Goal: Transaction & Acquisition: Book appointment/travel/reservation

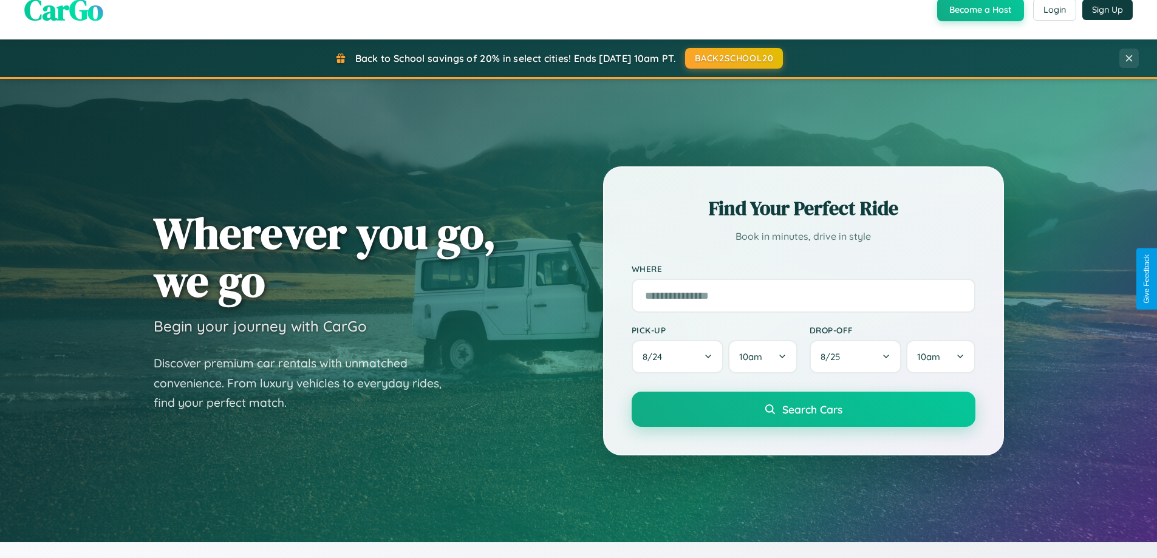
scroll to position [523, 0]
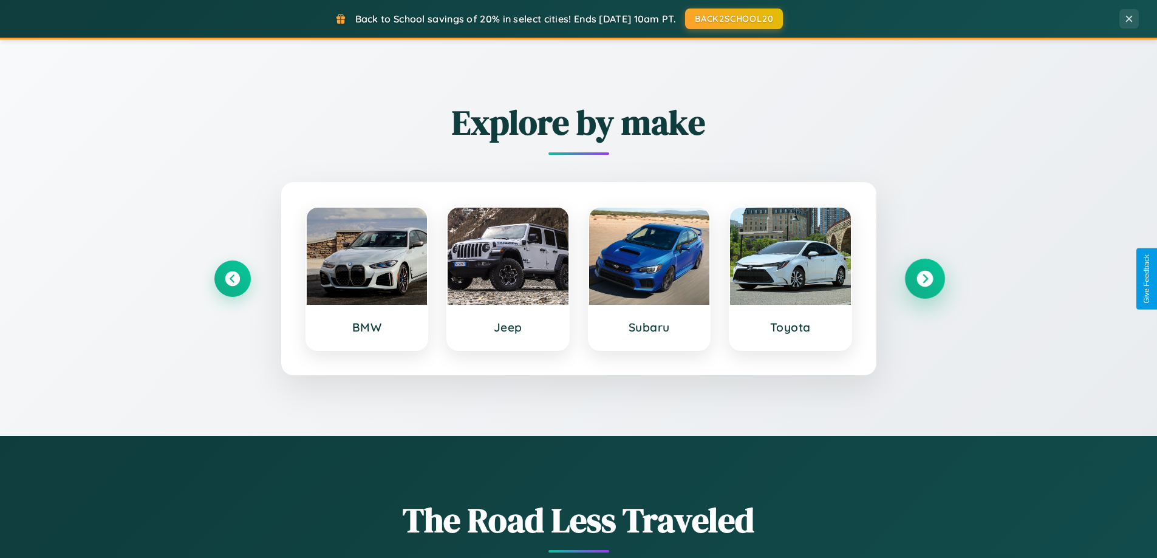
click at [924, 279] on icon at bounding box center [924, 279] width 16 height 16
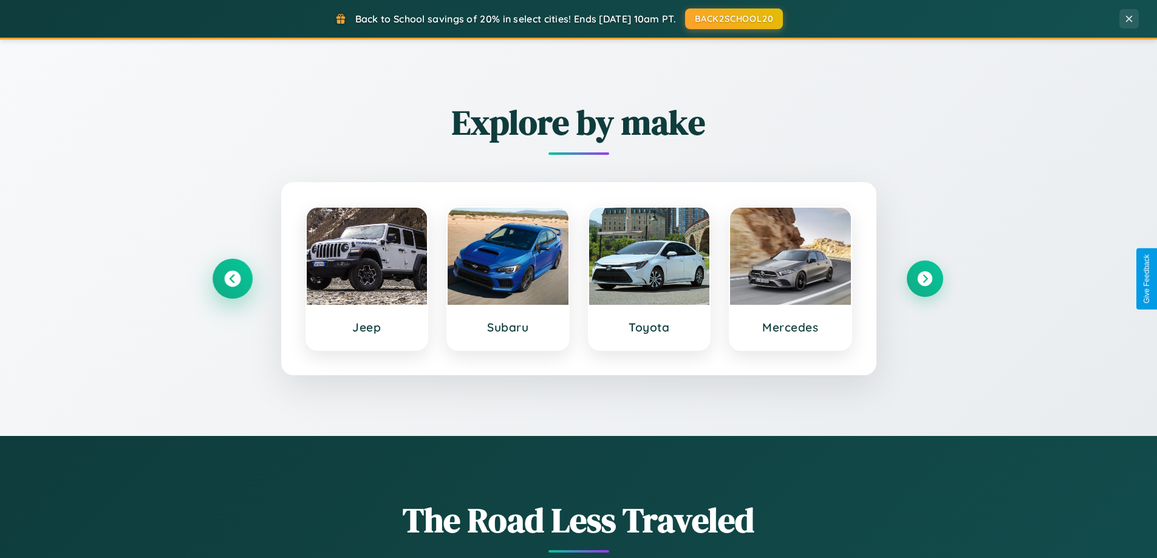
click at [232, 279] on icon at bounding box center [232, 279] width 16 height 16
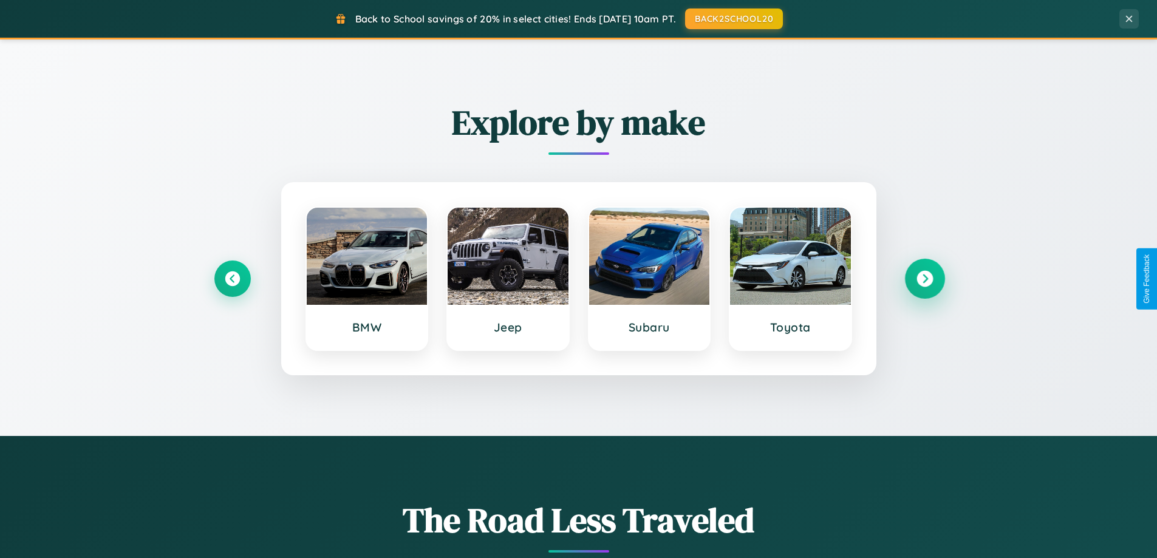
click at [924, 279] on icon at bounding box center [924, 279] width 16 height 16
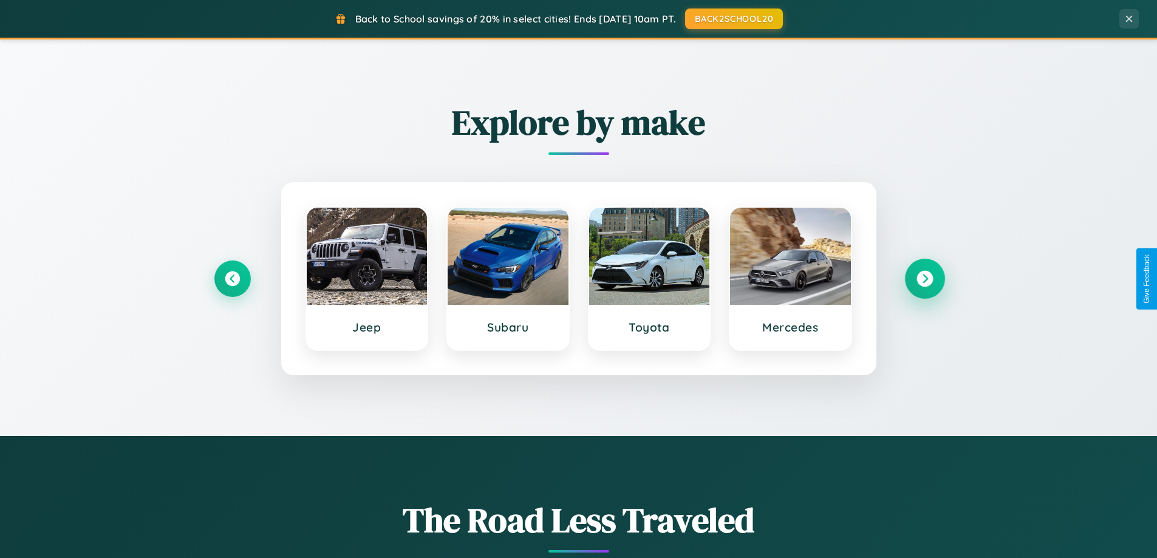
click at [924, 279] on icon at bounding box center [924, 279] width 16 height 16
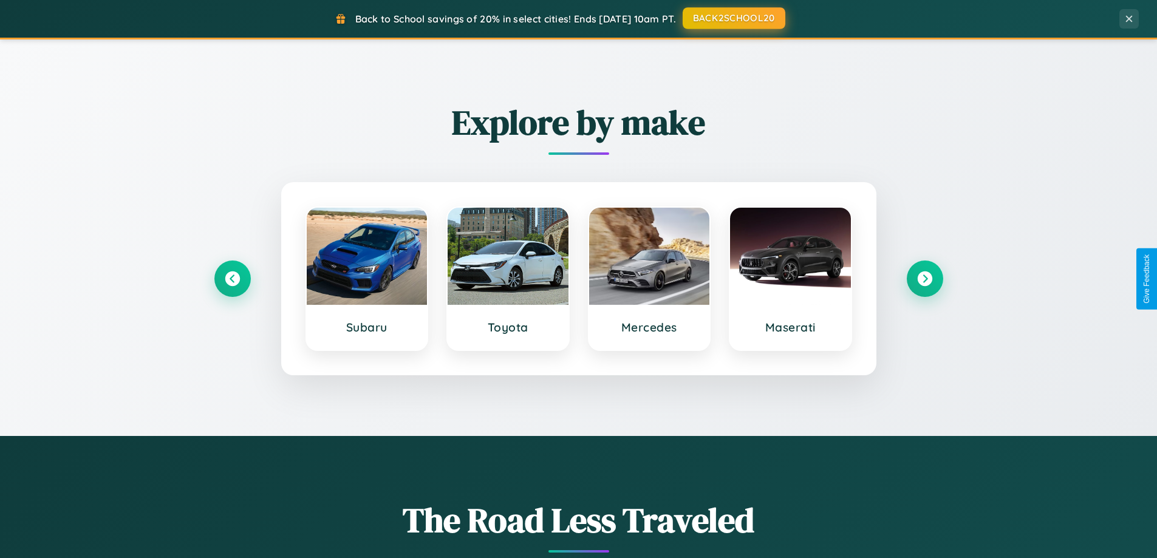
click at [733, 18] on button "BACK2SCHOOL20" at bounding box center [734, 18] width 103 height 22
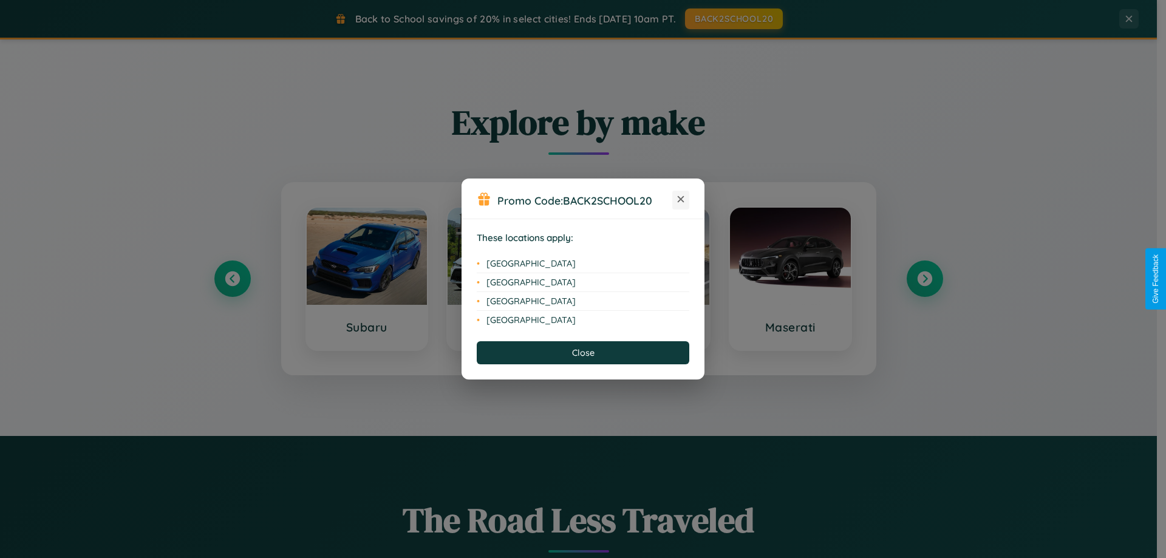
click at [681, 200] on icon at bounding box center [681, 199] width 7 height 7
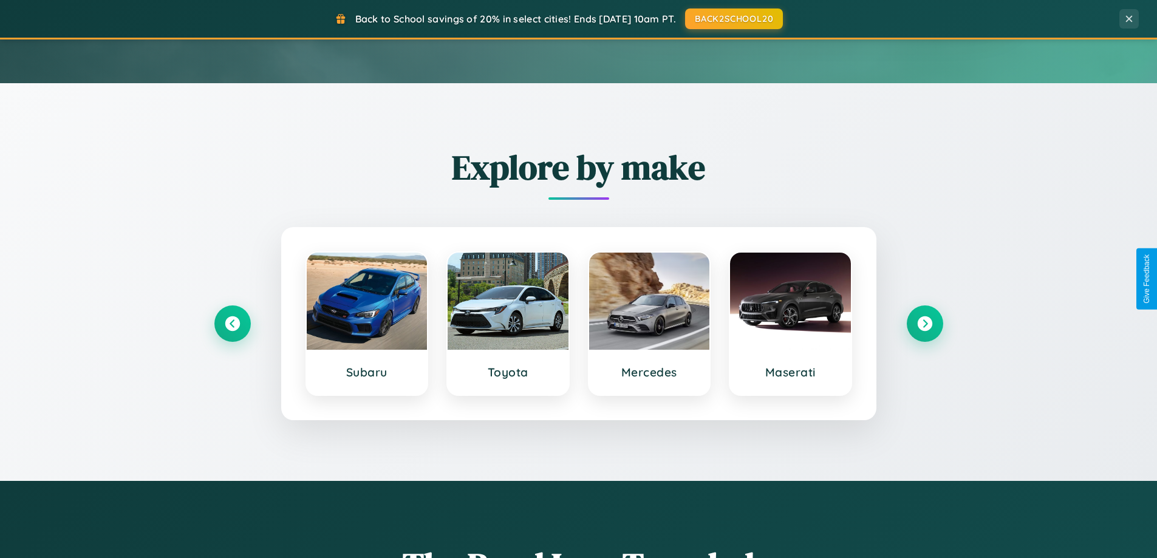
scroll to position [36, 0]
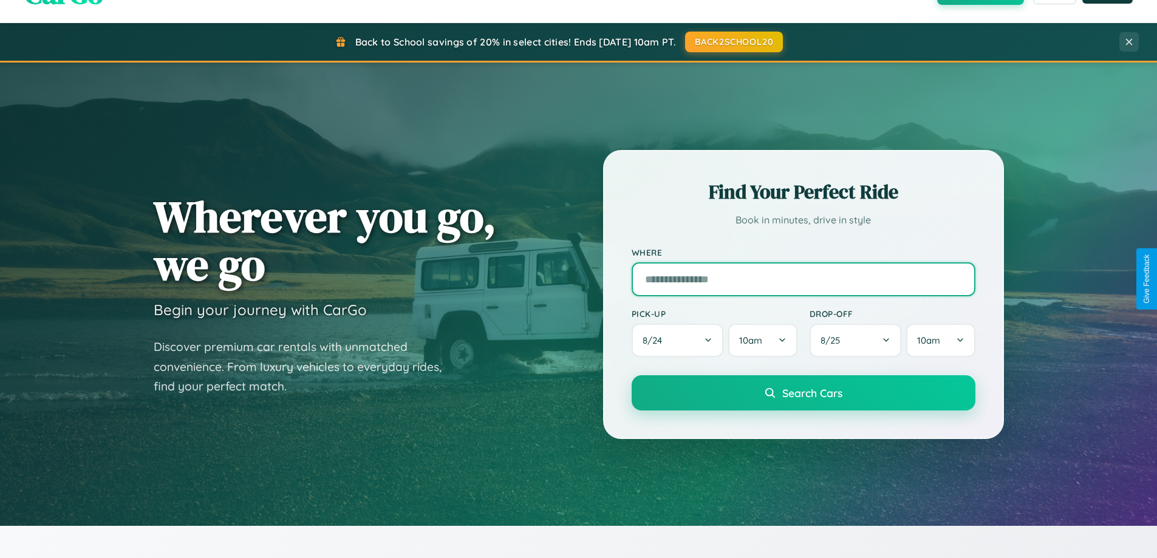
click at [803, 279] on input "text" at bounding box center [804, 279] width 344 height 34
type input "*****"
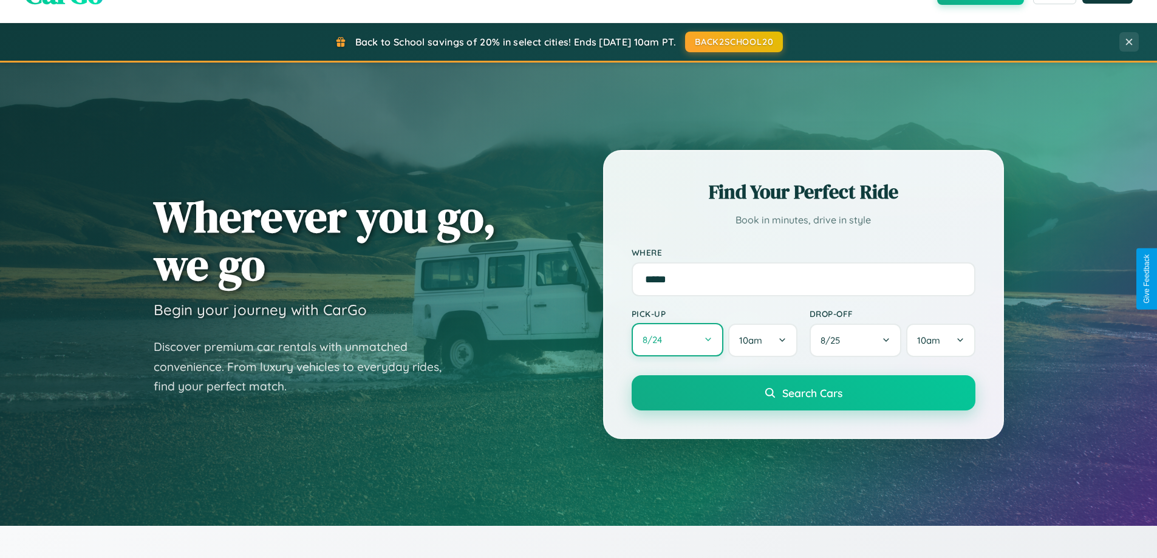
click at [677, 340] on button "8 / 24" at bounding box center [678, 339] width 92 height 33
select select "*"
select select "****"
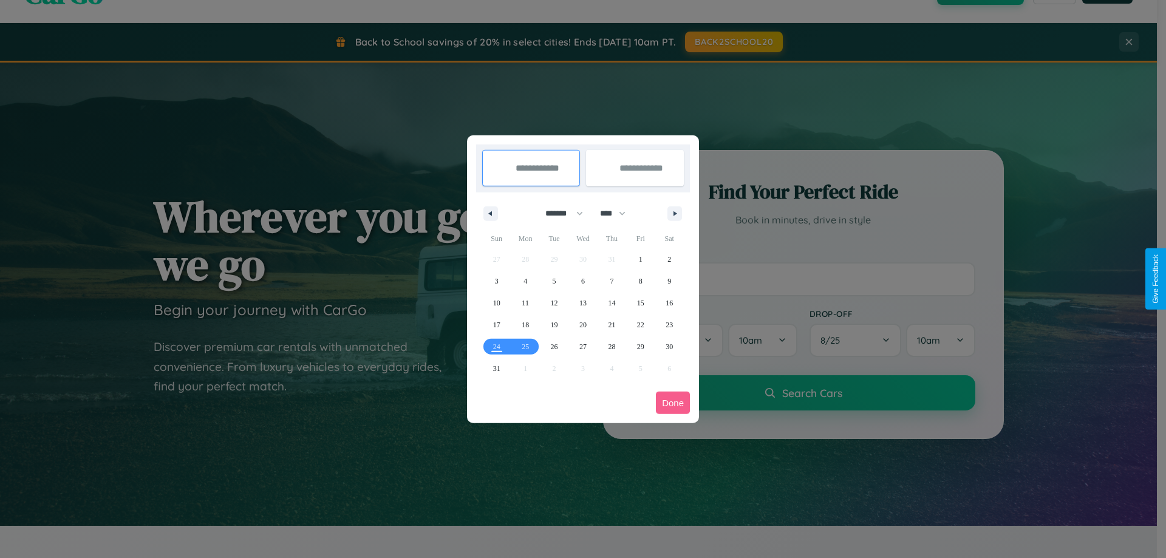
drag, startPoint x: 559, startPoint y: 213, endPoint x: 583, endPoint y: 243, distance: 38.9
click at [559, 213] on select "******* ******** ***** ***** *** **** **** ****** ********* ******* ******** **…" at bounding box center [562, 213] width 52 height 20
select select "*"
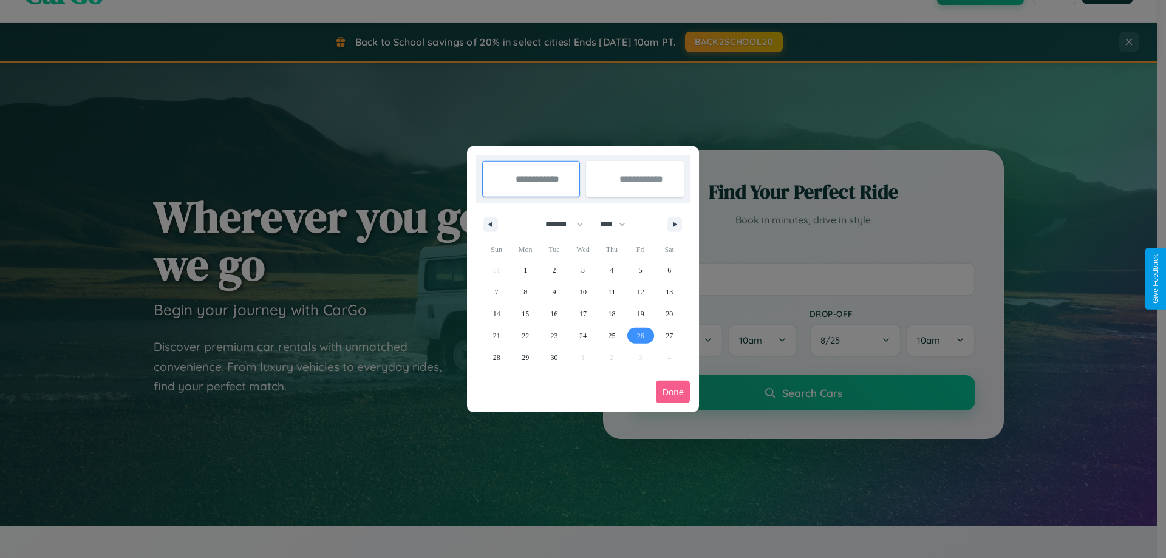
click at [640, 335] on span "26" at bounding box center [640, 336] width 7 height 22
type input "**********"
click at [675, 224] on icon "button" at bounding box center [677, 224] width 6 height 5
select select "*"
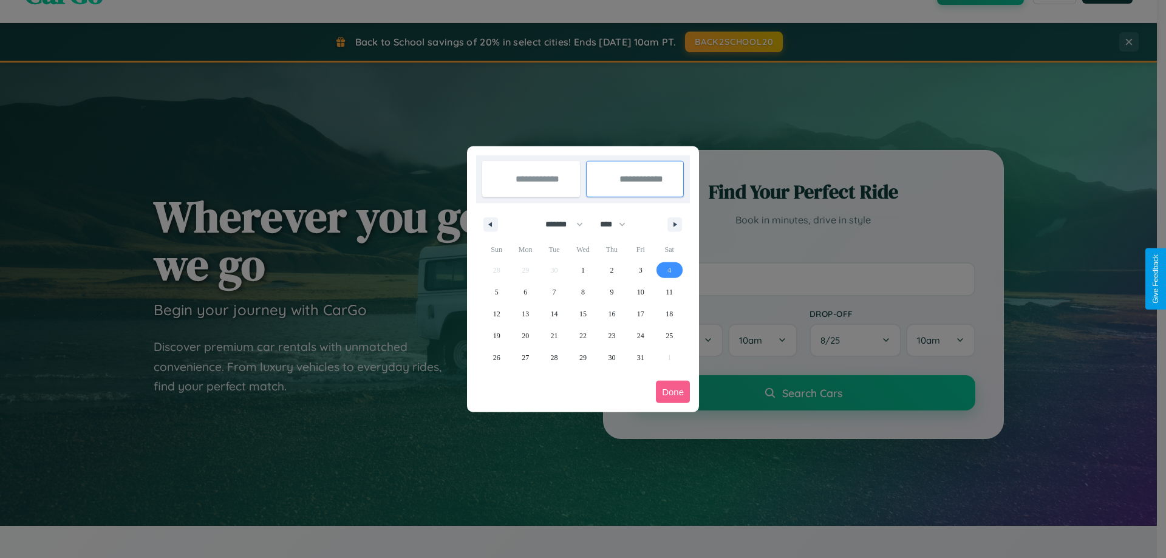
click at [669, 270] on span "4" at bounding box center [669, 270] width 4 height 22
type input "**********"
select select "*"
click at [673, 392] on button "Done" at bounding box center [673, 392] width 34 height 22
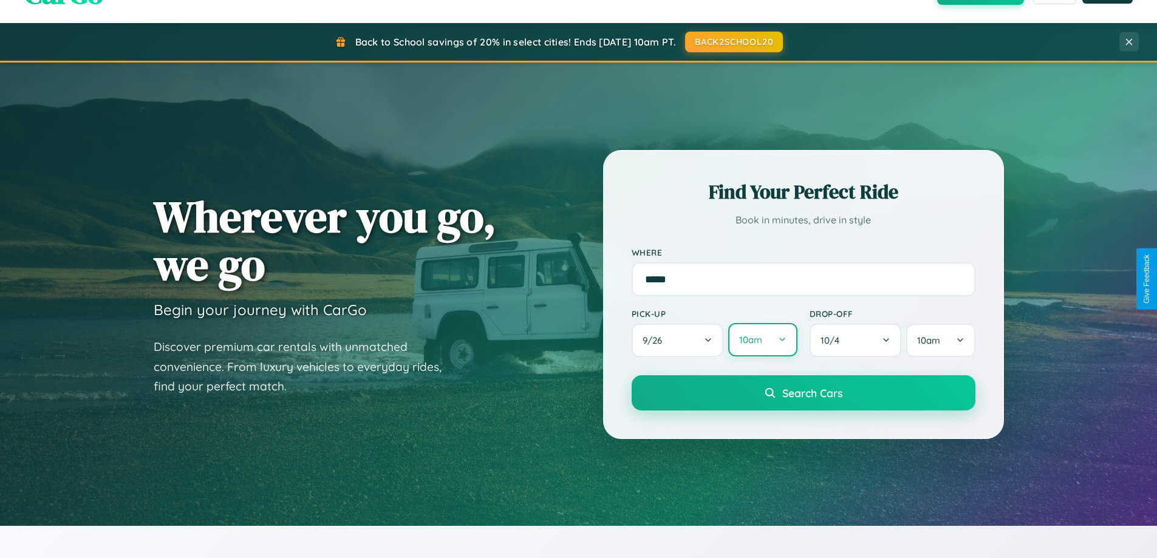
click at [762, 340] on button "10am" at bounding box center [762, 339] width 69 height 33
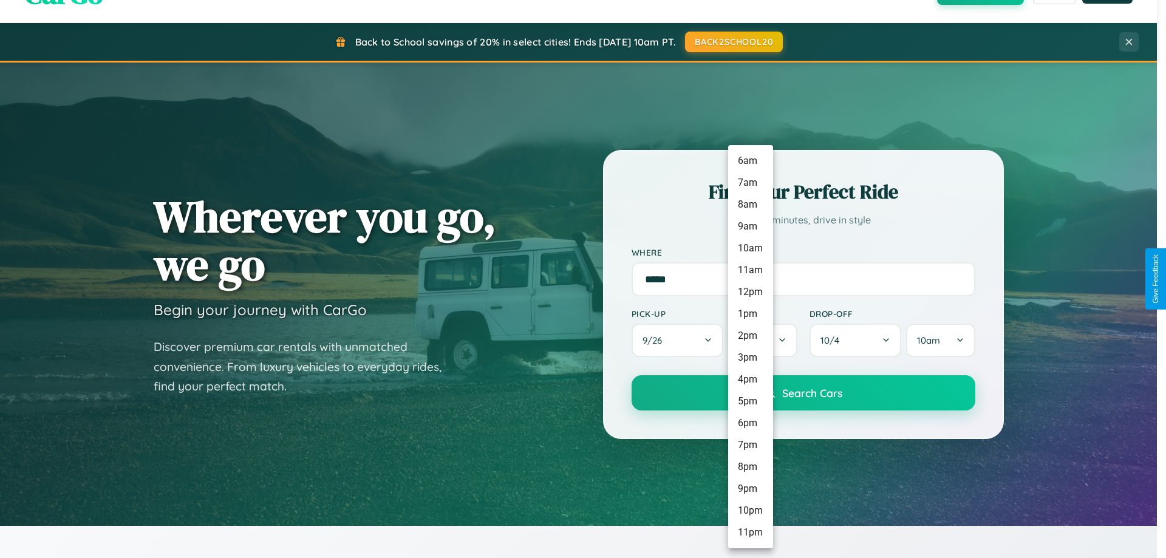
click at [750, 511] on li "10pm" at bounding box center [750, 511] width 45 height 22
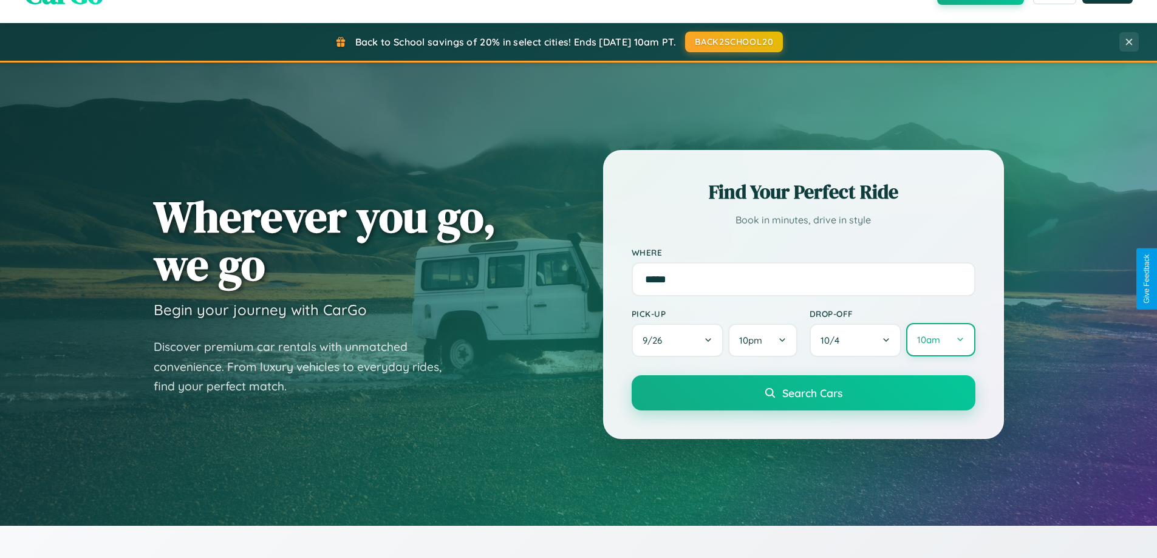
click at [940, 340] on button "10am" at bounding box center [940, 339] width 69 height 33
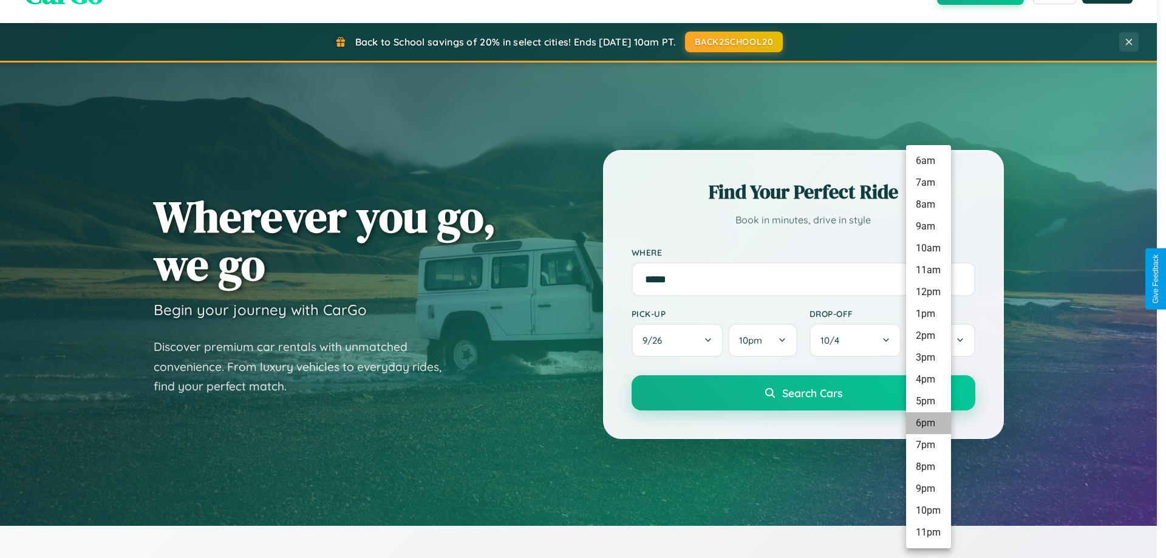
click at [928, 423] on li "6pm" at bounding box center [928, 423] width 45 height 22
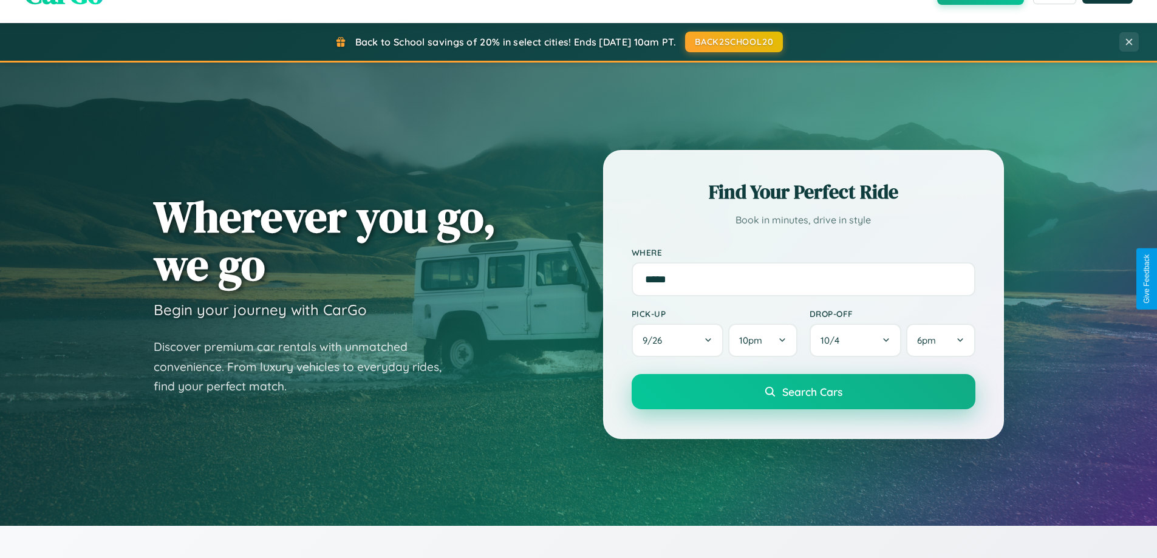
click at [803, 393] on span "Search Cars" at bounding box center [812, 391] width 60 height 13
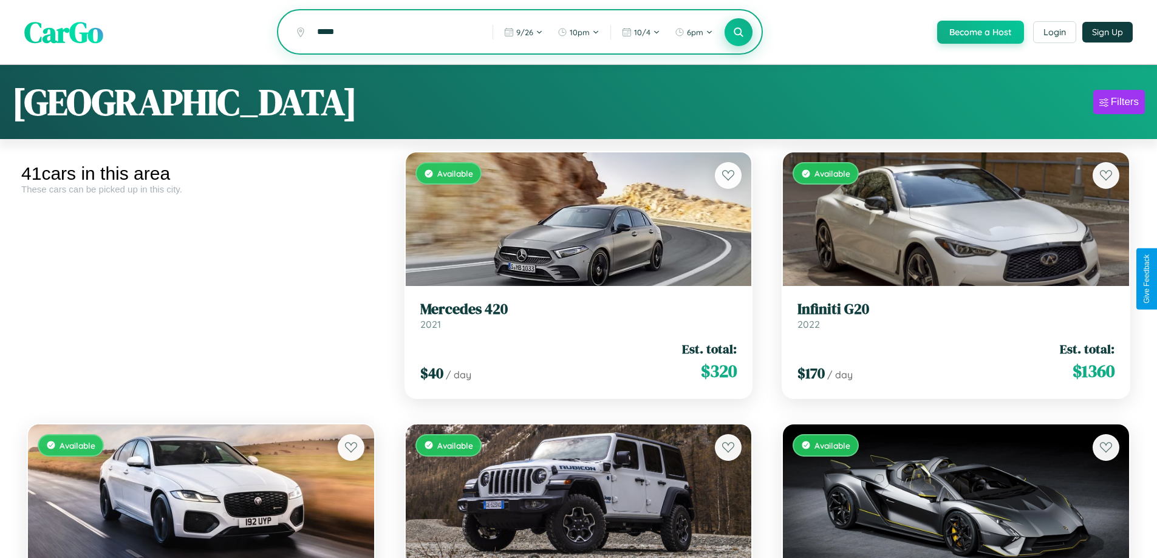
click at [738, 33] on icon at bounding box center [739, 32] width 12 height 12
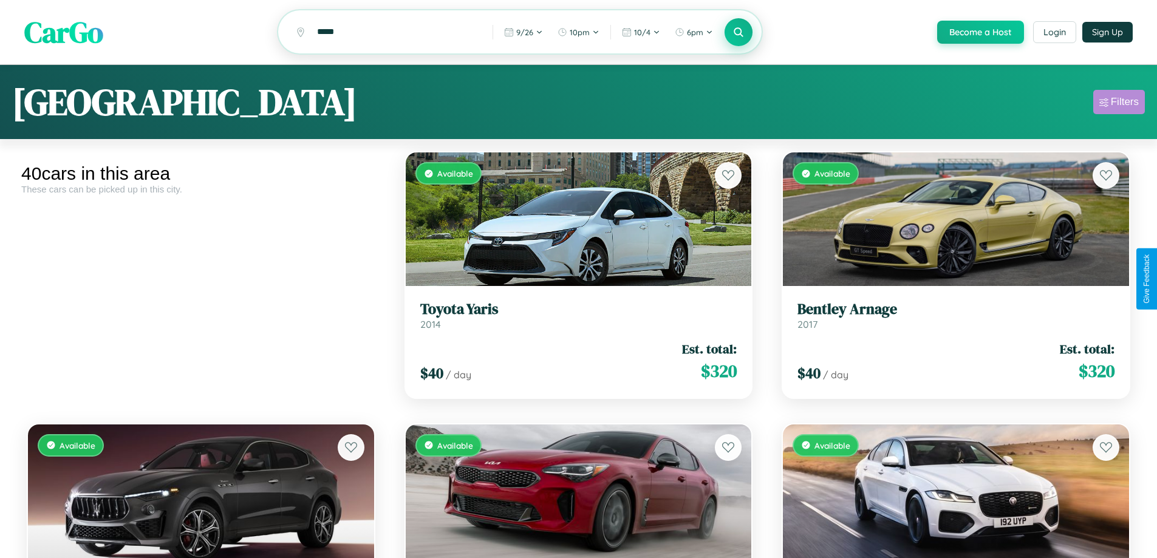
click at [1118, 104] on div "Filters" at bounding box center [1125, 102] width 28 height 12
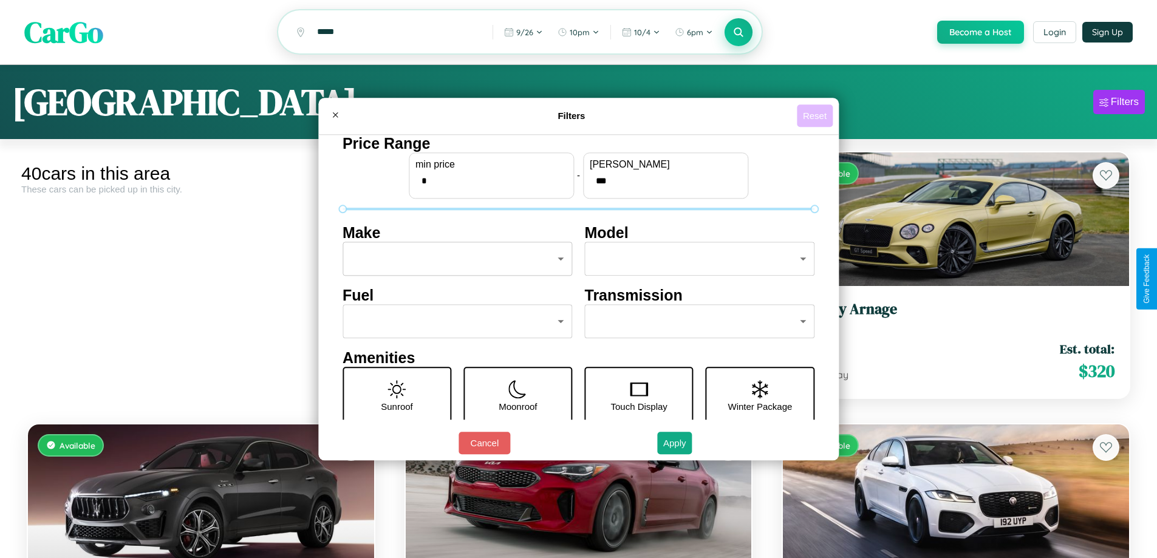
click at [816, 115] on button "Reset" at bounding box center [815, 115] width 36 height 22
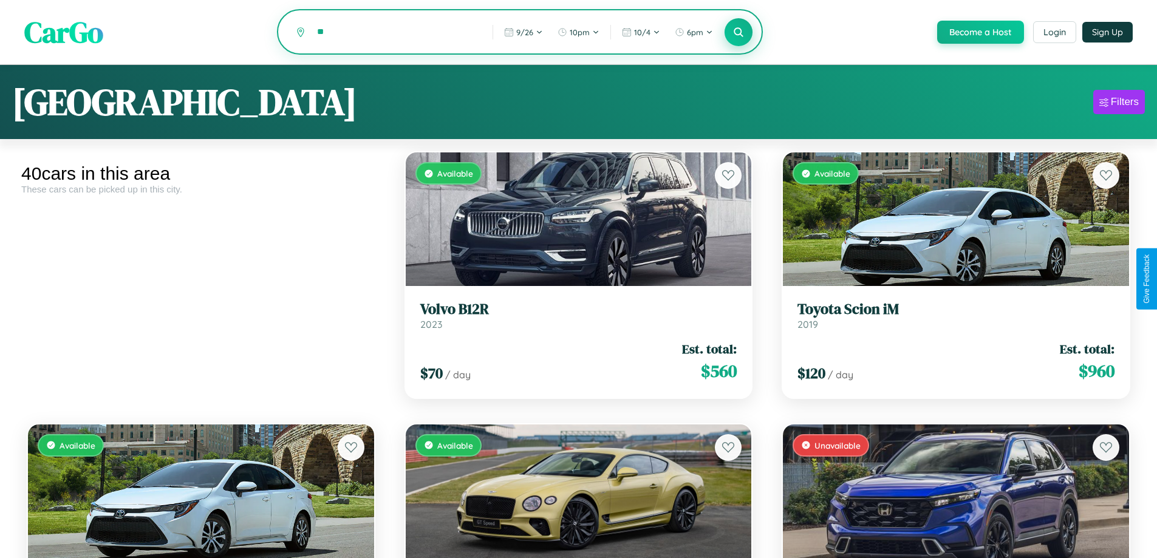
type input "*"
type input "******"
click at [738, 33] on icon at bounding box center [739, 32] width 12 height 12
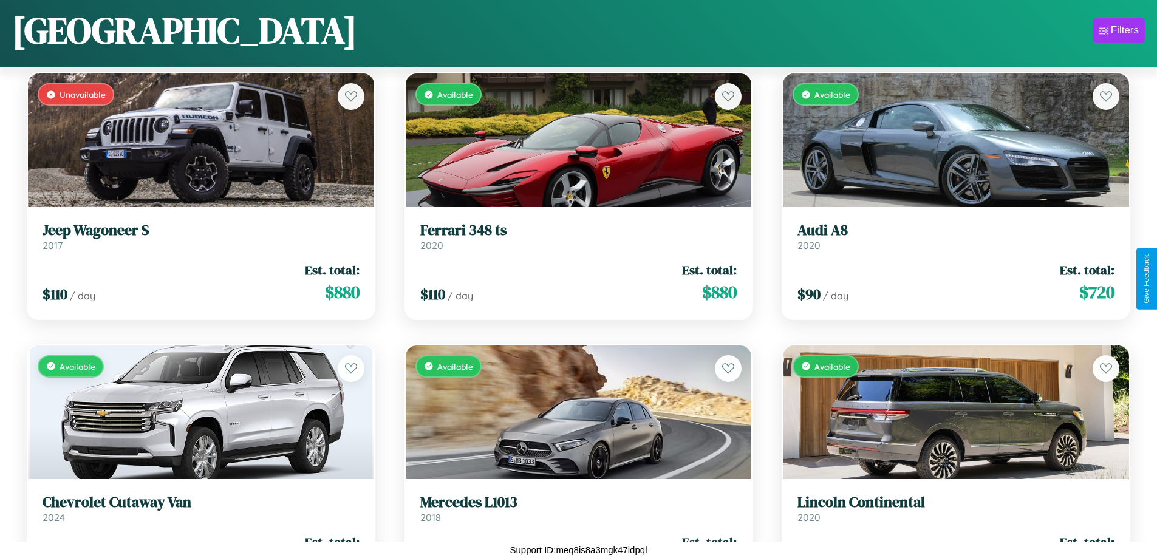
scroll to position [2618, 0]
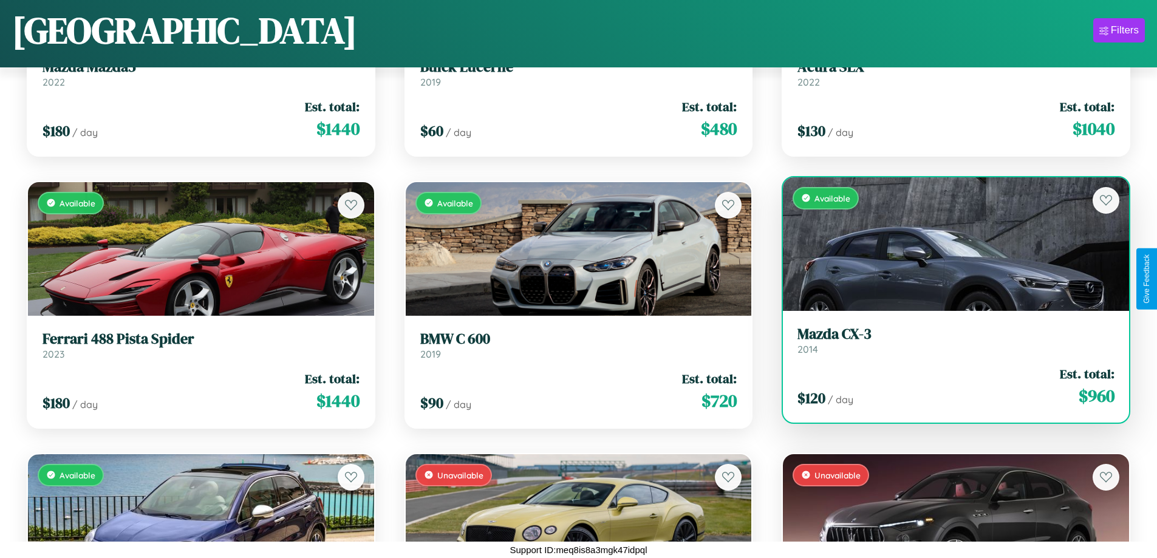
click at [948, 343] on h3 "Mazda CX-3" at bounding box center [955, 334] width 317 height 18
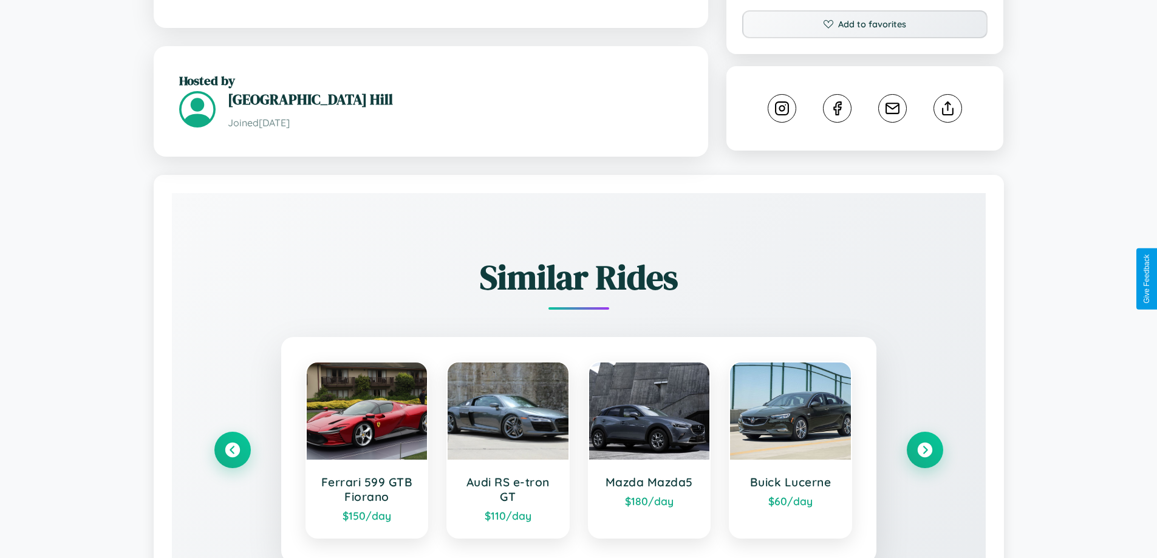
scroll to position [682, 0]
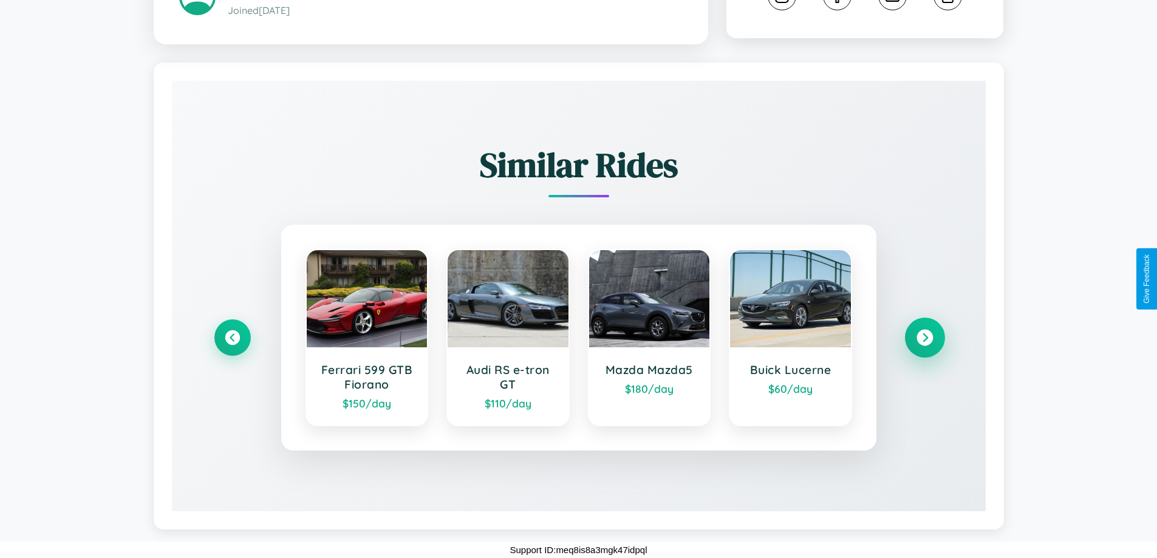
click at [924, 338] on icon at bounding box center [924, 338] width 16 height 16
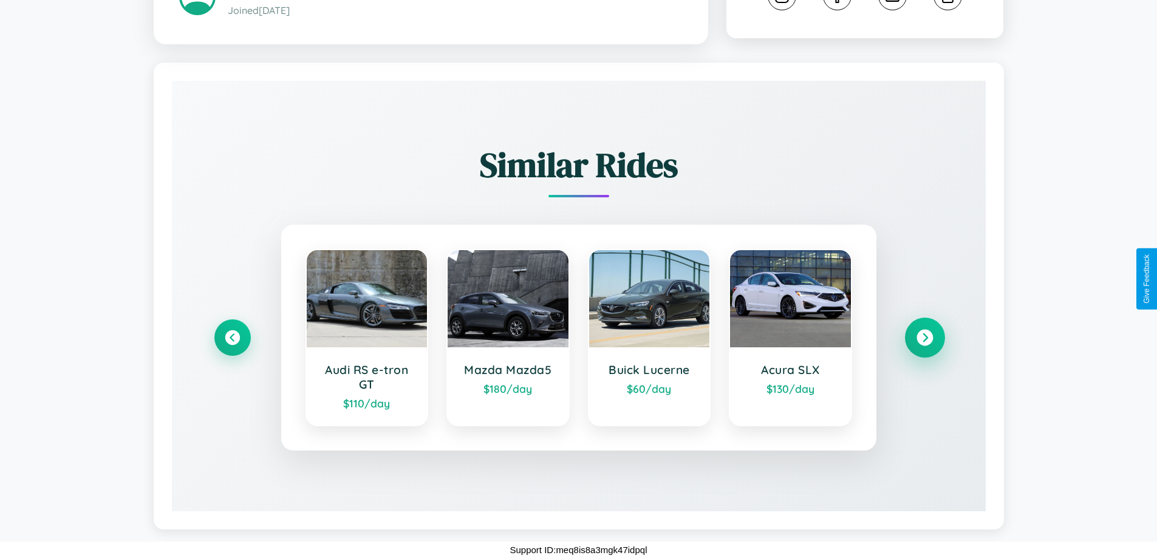
click at [924, 338] on icon at bounding box center [924, 338] width 16 height 16
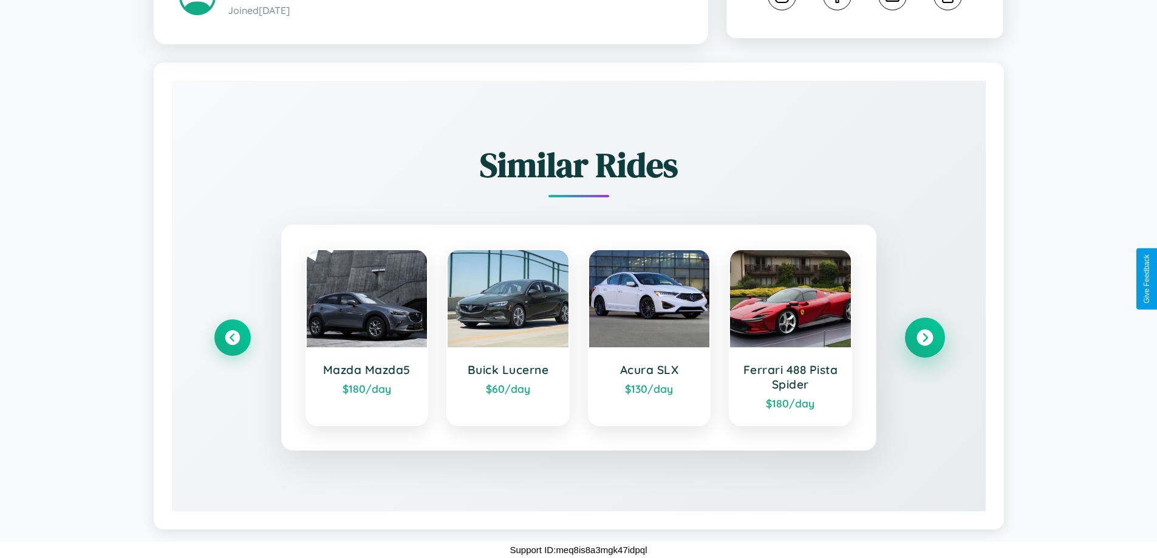
click at [924, 338] on icon at bounding box center [924, 338] width 16 height 16
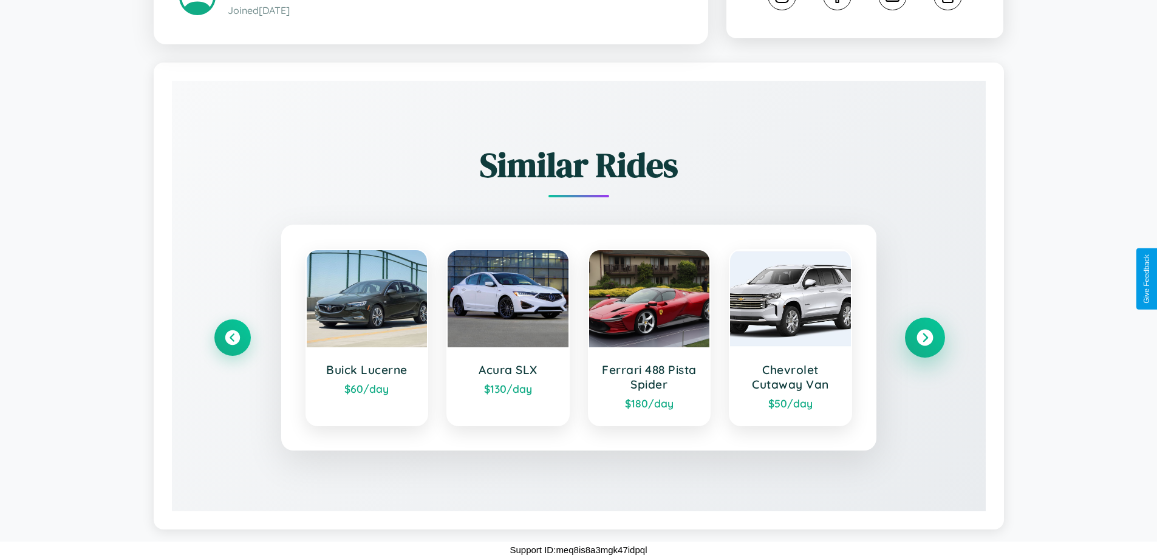
click at [924, 338] on icon at bounding box center [924, 338] width 16 height 16
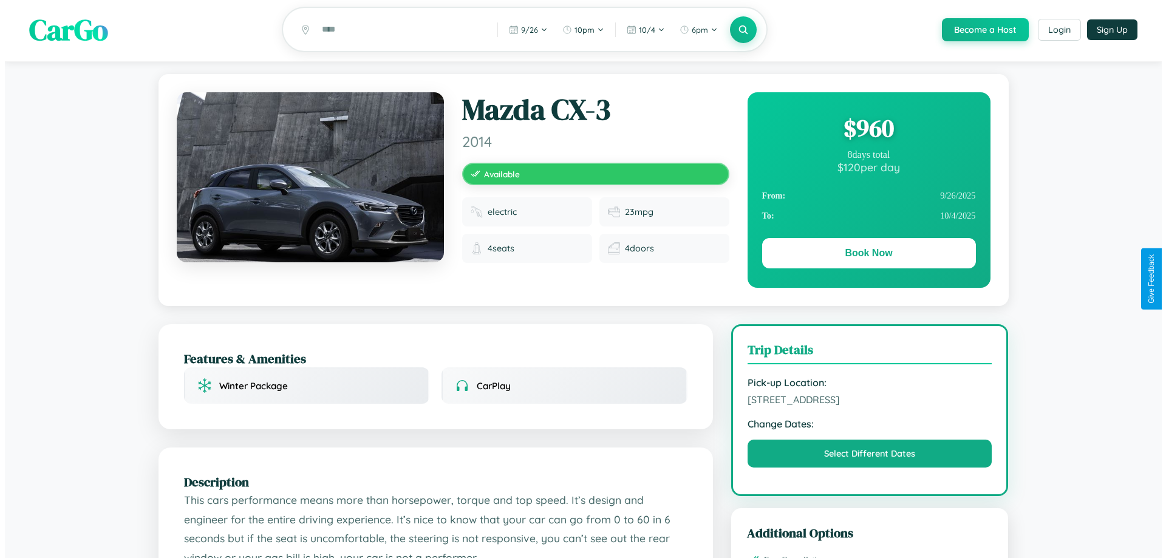
scroll to position [0, 0]
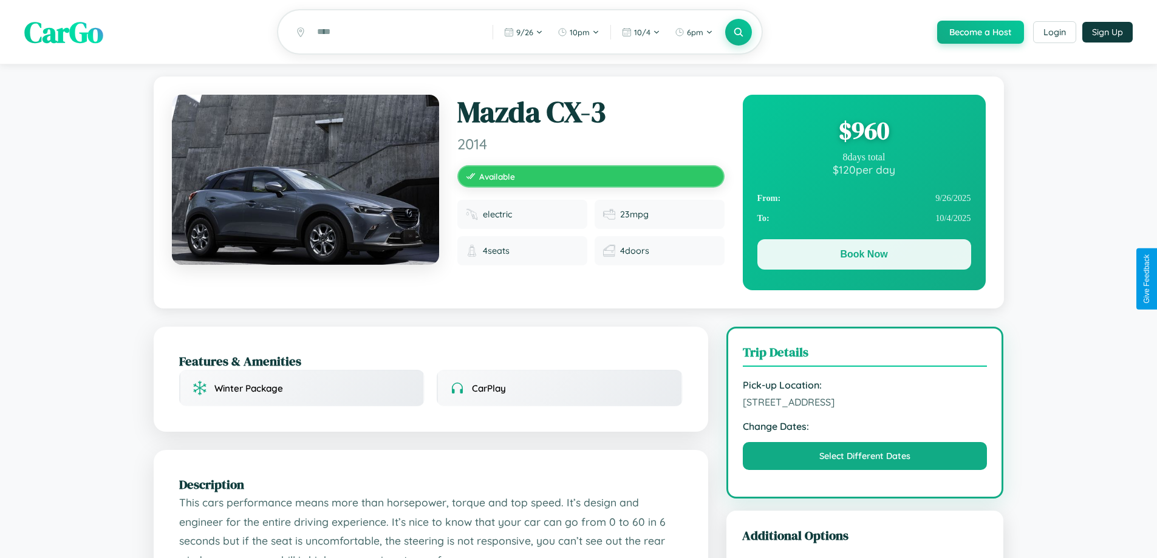
click at [863, 257] on button "Book Now" at bounding box center [864, 254] width 214 height 30
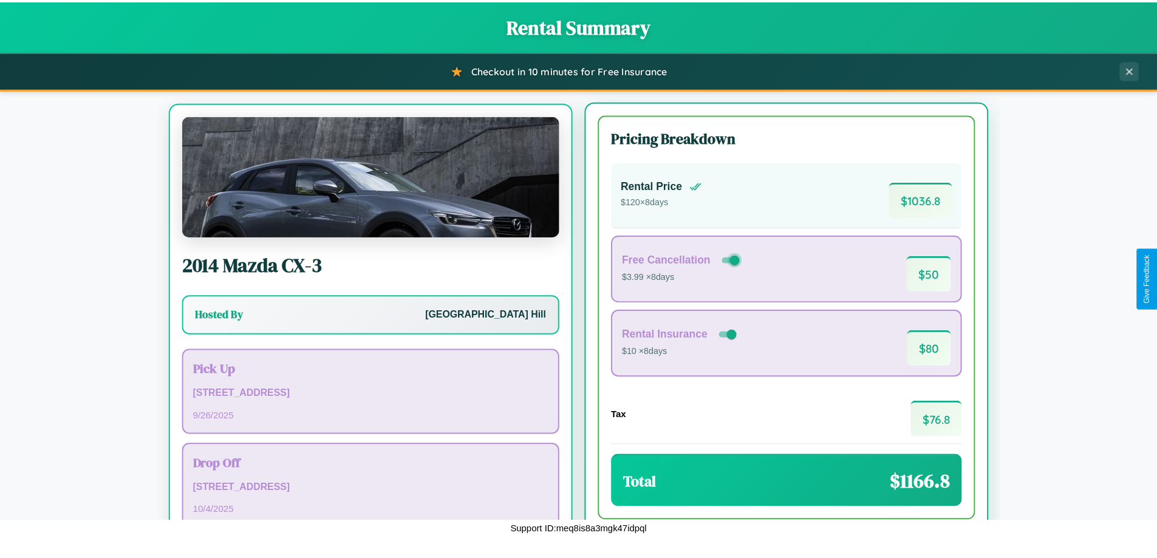
scroll to position [56, 0]
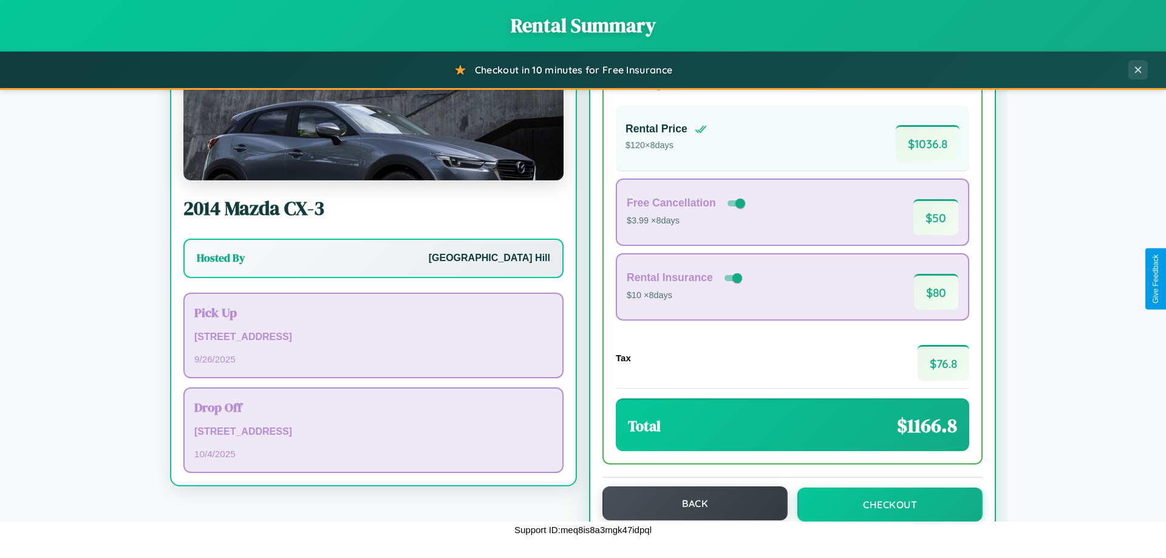
click at [689, 503] on button "Back" at bounding box center [694, 503] width 185 height 34
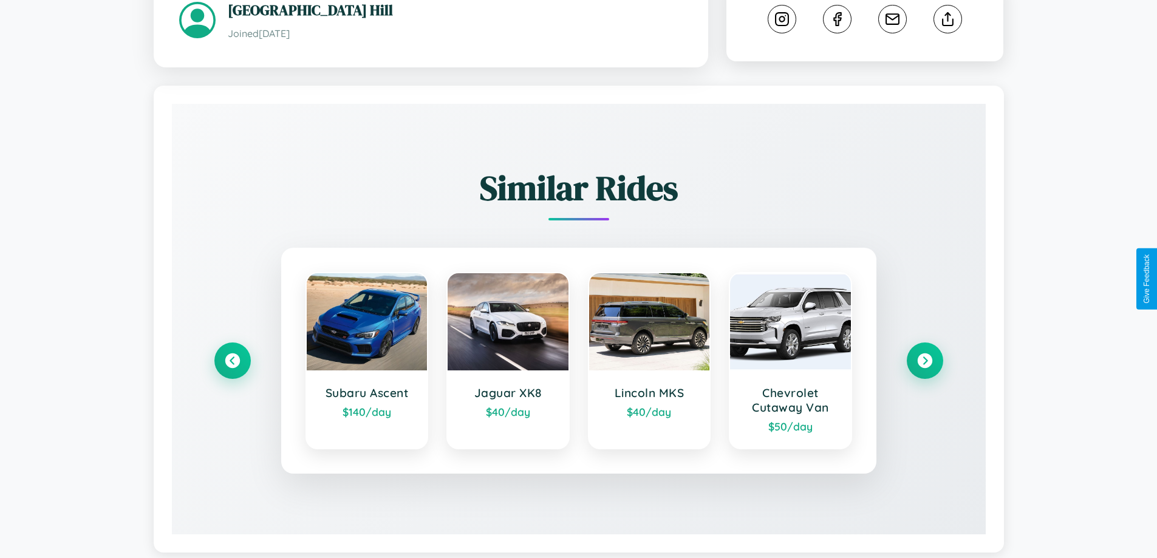
scroll to position [682, 0]
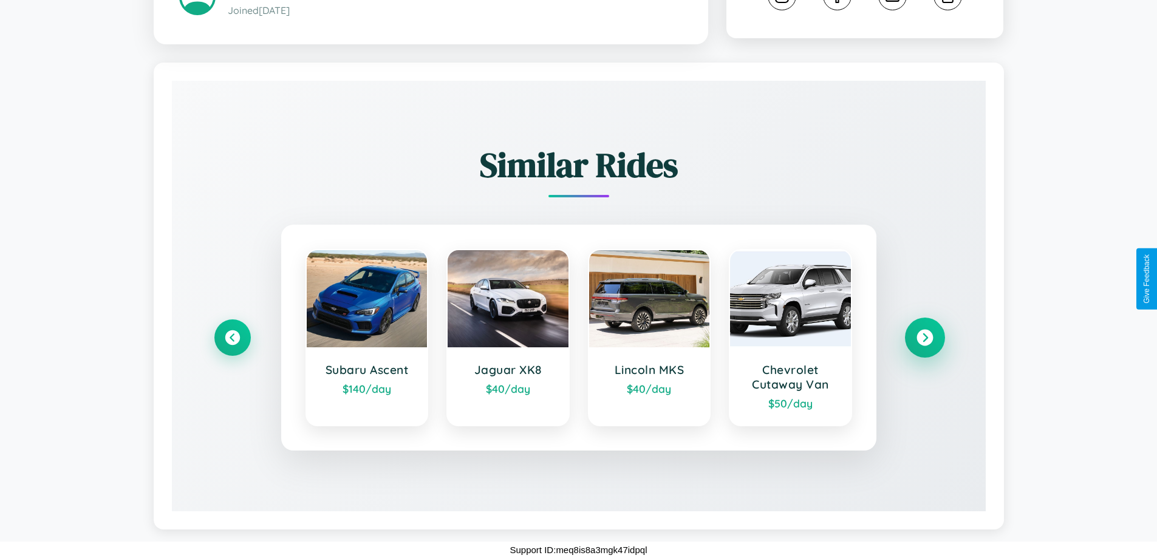
click at [924, 338] on icon at bounding box center [924, 338] width 16 height 16
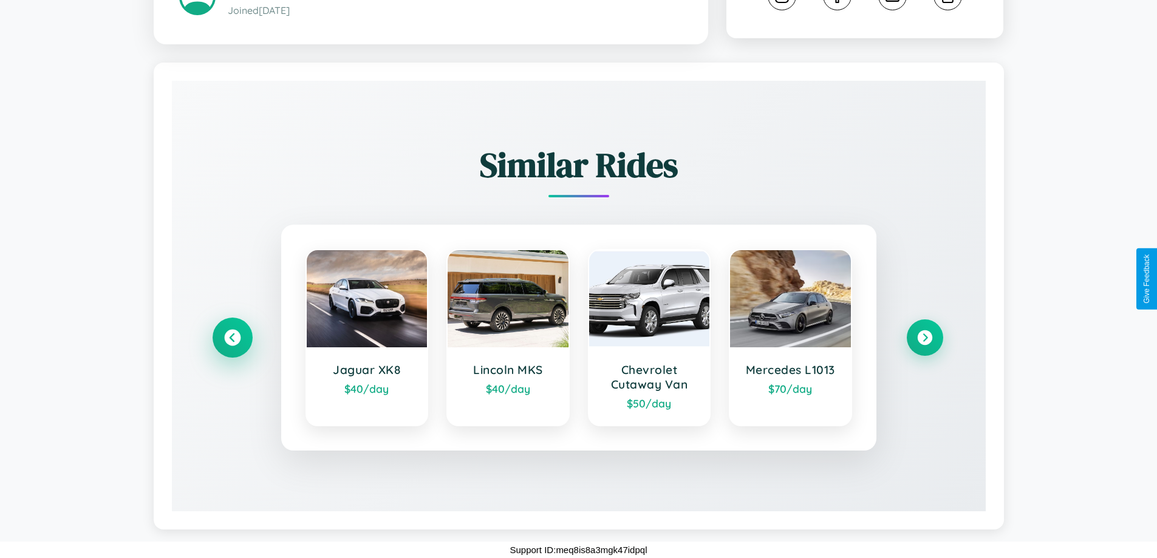
click at [232, 338] on icon at bounding box center [232, 338] width 16 height 16
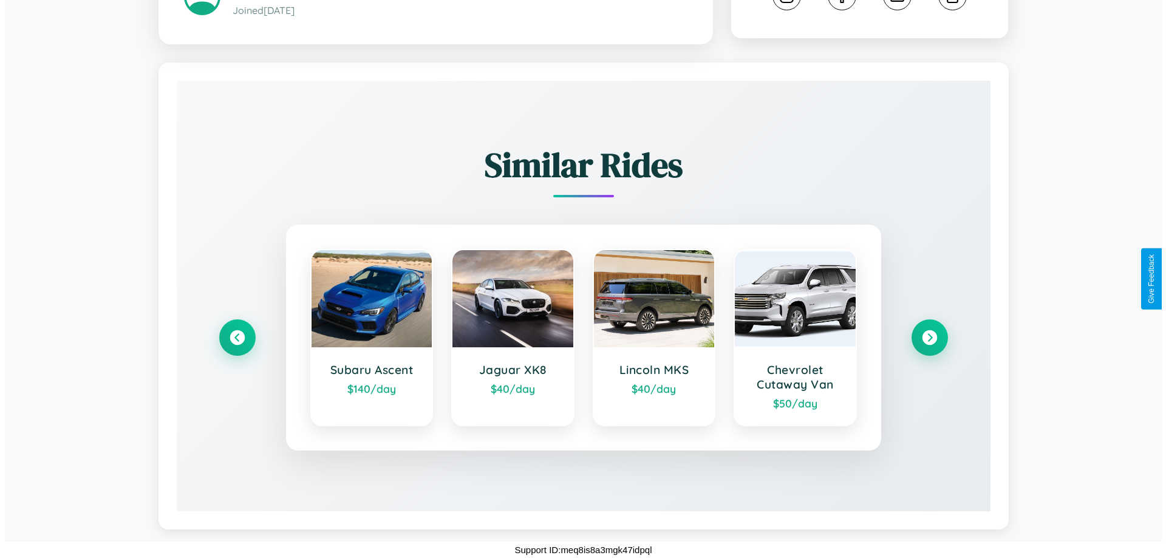
scroll to position [0, 0]
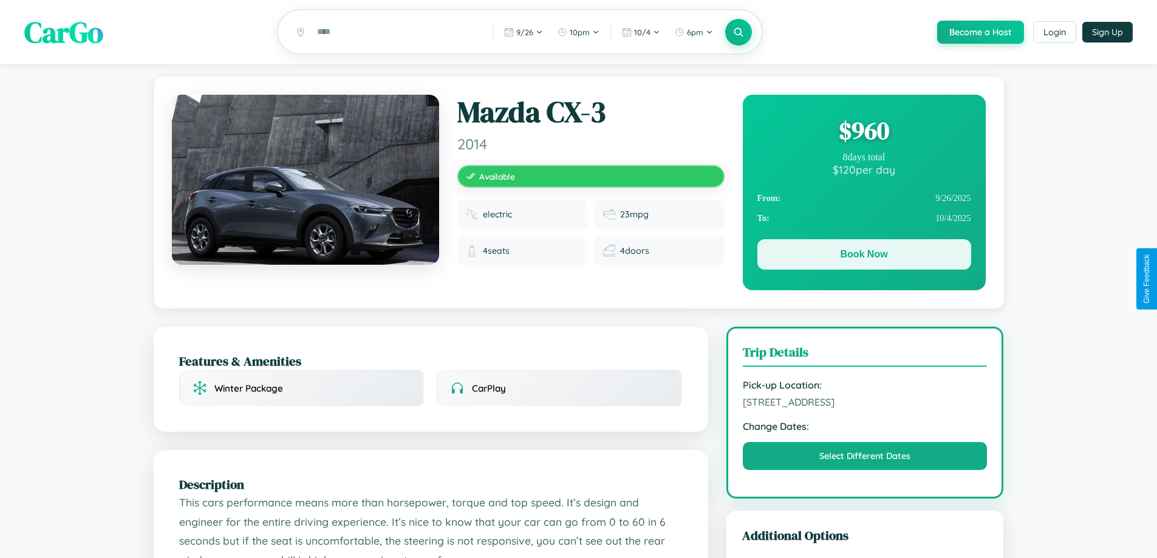
click at [863, 256] on button "Book Now" at bounding box center [864, 254] width 214 height 30
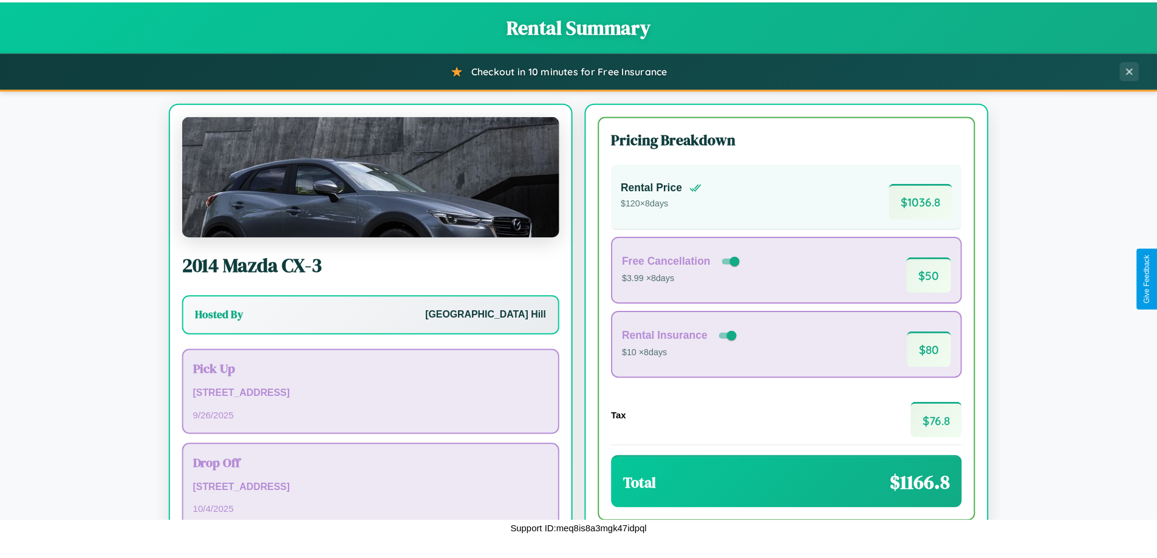
scroll to position [83, 0]
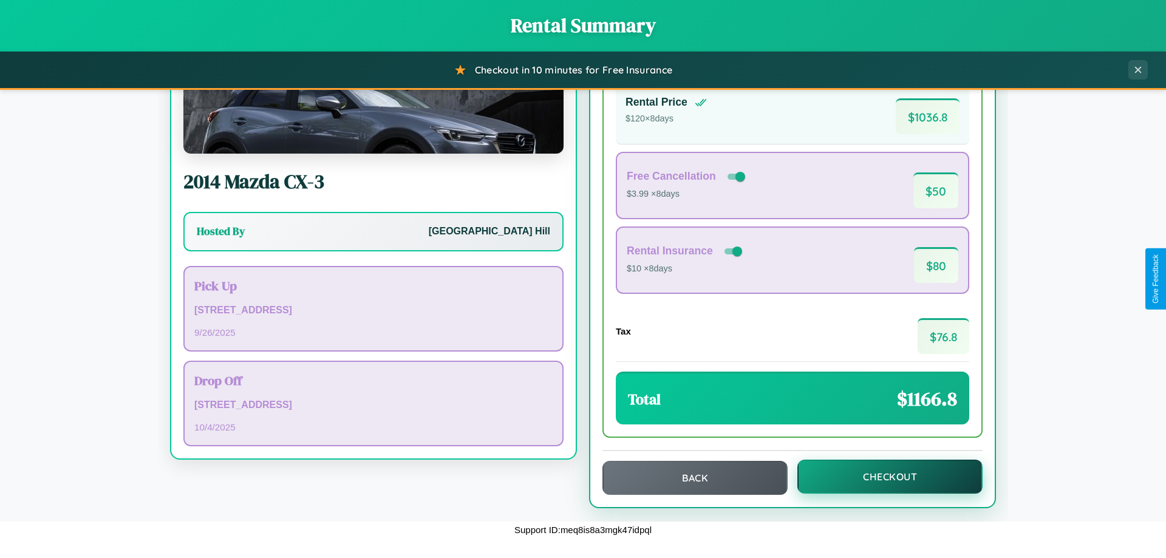
click at [882, 477] on button "Checkout" at bounding box center [889, 477] width 185 height 34
